Goal: Task Accomplishment & Management: Manage account settings

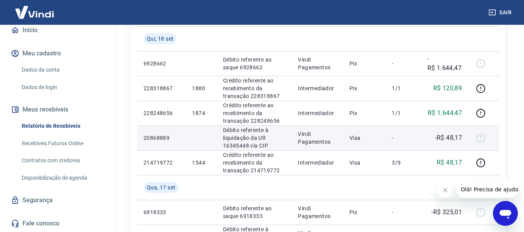
scroll to position [116, 0]
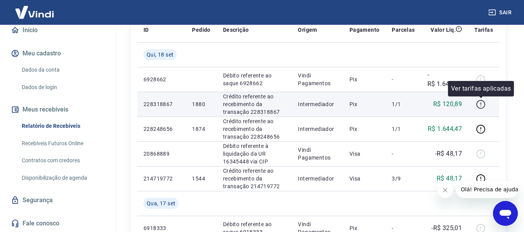
click at [480, 104] on icon "button" at bounding box center [481, 105] width 10 height 10
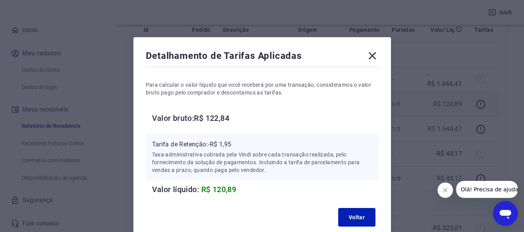
click at [372, 57] on icon at bounding box center [371, 55] width 7 height 7
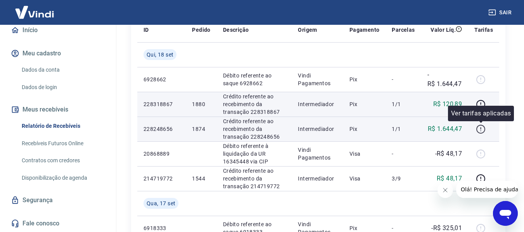
click at [483, 130] on icon "button" at bounding box center [481, 129] width 10 height 10
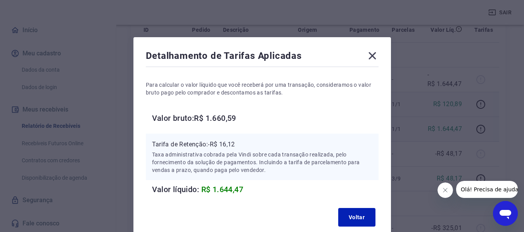
click at [234, 119] on h6 "Valor bruto: R$ 1.660,59" at bounding box center [265, 118] width 226 height 12
click at [372, 54] on icon at bounding box center [372, 56] width 12 height 12
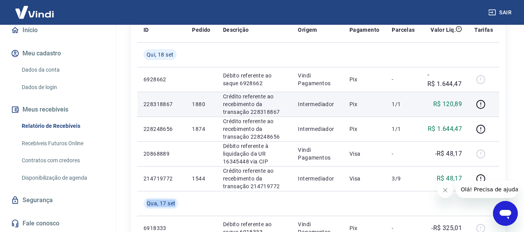
drag, startPoint x: 960, startPoint y: 368, endPoint x: 495, endPoint y: 210, distance: 491.4
